Goal: Task Accomplishment & Management: Complete application form

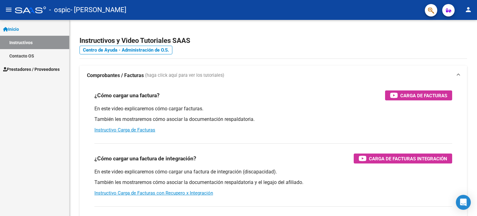
click at [33, 69] on span "Prestadores / Proveedores" at bounding box center [31, 69] width 57 height 7
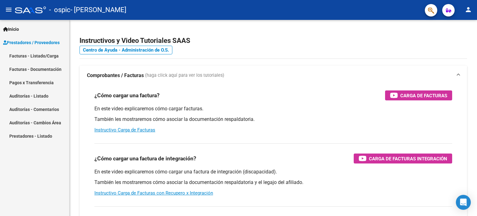
click at [37, 57] on link "Facturas - Listado/Carga" at bounding box center [34, 55] width 69 height 13
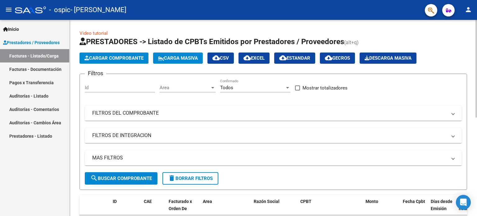
click at [123, 59] on span "Cargar Comprobante" at bounding box center [113, 58] width 59 height 6
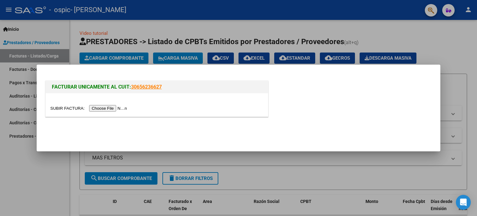
click at [105, 110] on input "file" at bounding box center [89, 108] width 79 height 7
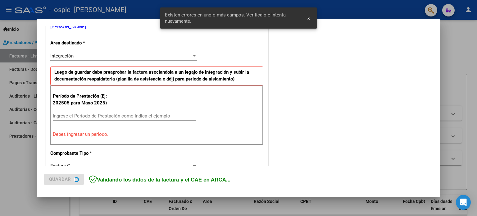
scroll to position [134, 0]
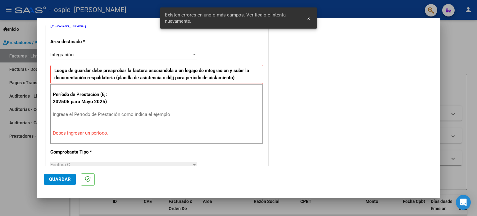
click at [309, 18] on span "x" at bounding box center [308, 18] width 2 height 6
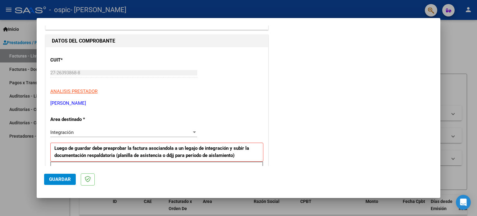
scroll to position [103, 0]
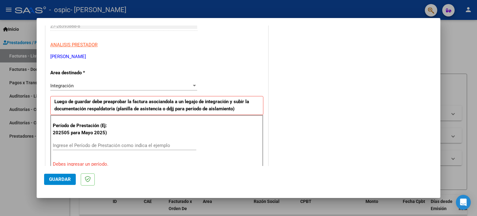
click at [189, 86] on div "Integración" at bounding box center [120, 86] width 141 height 6
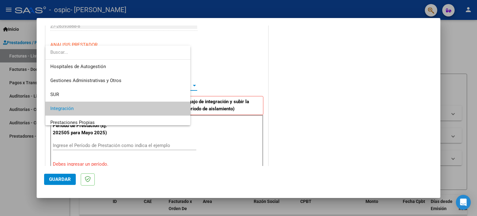
scroll to position [23, 0]
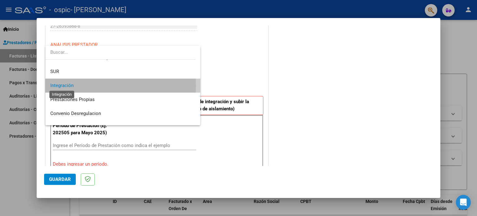
click at [69, 85] on span "Integración" at bounding box center [61, 86] width 23 height 6
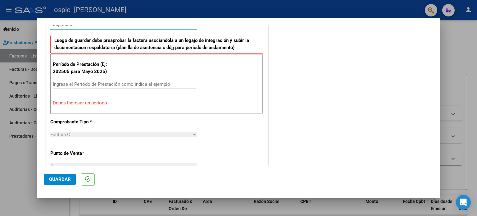
scroll to position [165, 0]
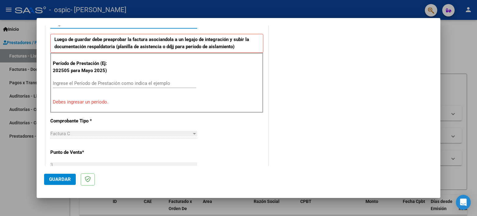
click at [158, 84] on input "Ingrese el Período de Prestación como indica el ejemplo" at bounding box center [124, 83] width 143 height 6
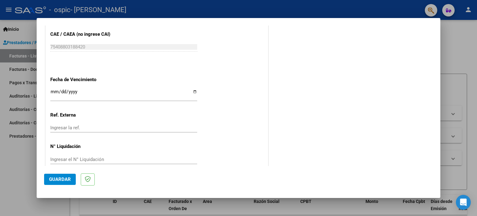
scroll to position [405, 0]
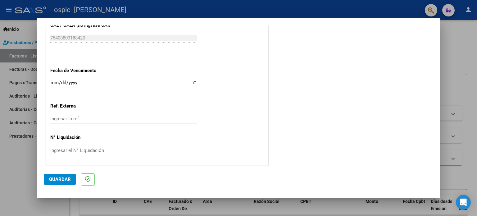
type input "202509"
click at [61, 182] on span "Guardar" at bounding box center [60, 179] width 22 height 6
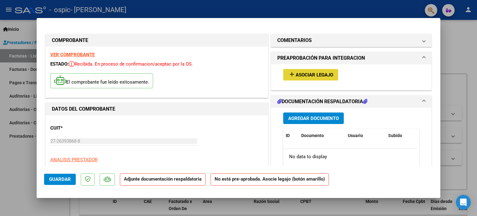
click at [289, 74] on mat-icon "add" at bounding box center [291, 73] width 7 height 7
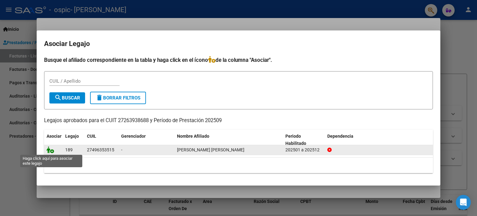
click at [53, 151] on icon at bounding box center [50, 149] width 7 height 7
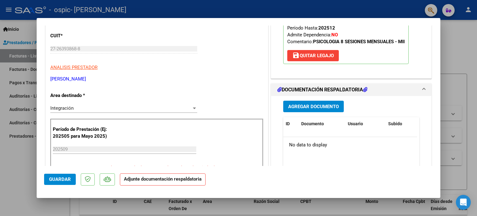
scroll to position [93, 0]
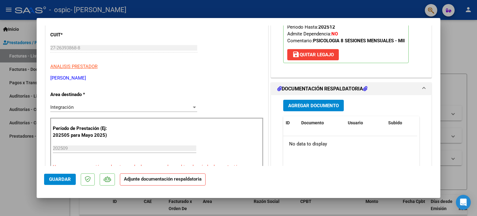
click at [323, 104] on span "Agregar Documento" at bounding box center [313, 106] width 51 height 6
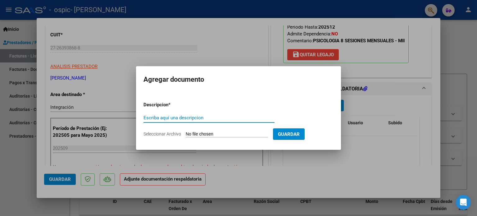
click at [208, 116] on input "Escriba aquí una descripcion" at bounding box center [208, 118] width 131 height 6
click at [174, 117] on input "Escriba aquí una descripcion" at bounding box center [208, 118] width 131 height 6
type input "planilla asistencia"
click at [192, 136] on input "Seleccionar Archivo" at bounding box center [227, 134] width 82 height 6
click at [201, 129] on form "Descripcion * planilla asistencia Escriba aquí una descripcion Seleccionar Arch…" at bounding box center [238, 119] width 190 height 45
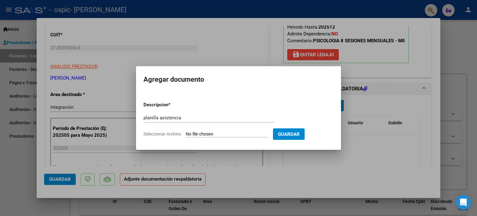
click at [200, 134] on input "Seleccionar Archivo" at bounding box center [227, 134] width 82 height 6
type input "C:\fakepath\[PERSON_NAME] sep psl.pdf"
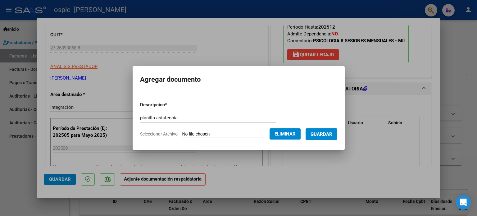
click at [330, 134] on span "Guardar" at bounding box center [321, 134] width 22 height 6
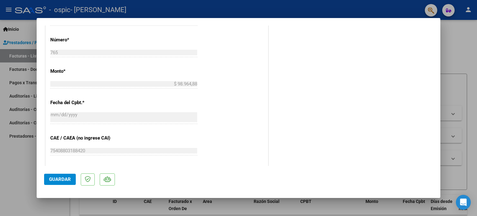
scroll to position [310, 0]
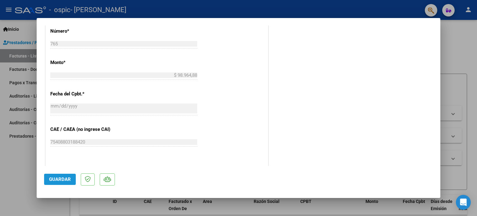
click at [70, 175] on button "Guardar" at bounding box center [60, 179] width 32 height 11
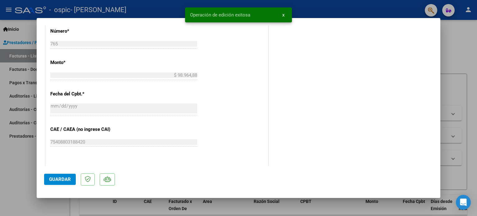
click at [282, 12] on span "x" at bounding box center [283, 15] width 2 height 6
